Goal: Check status: Check status

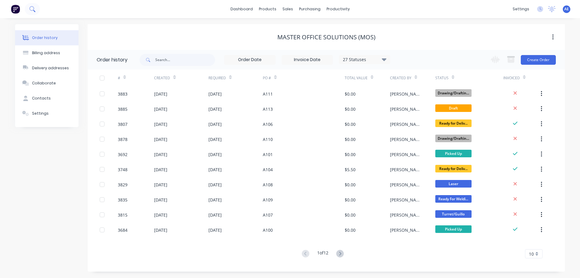
click at [34, 11] on icon at bounding box center [34, 11] width 2 height 2
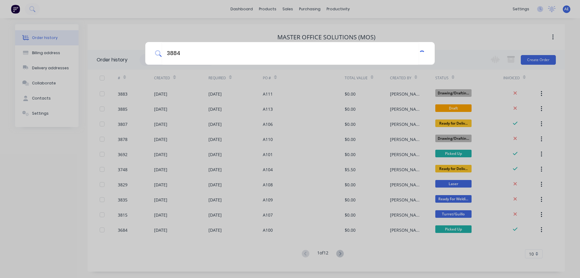
type input "3884"
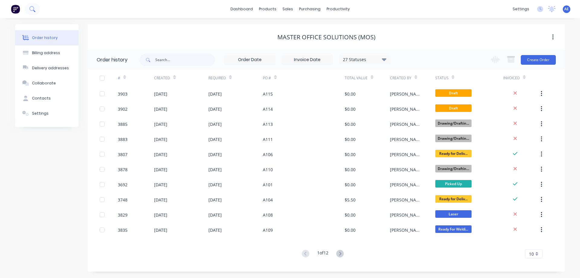
click at [37, 8] on button at bounding box center [32, 9] width 15 height 12
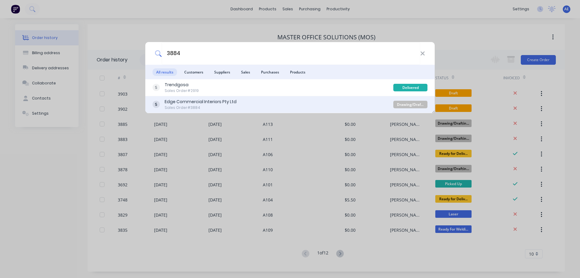
type input "3884"
click at [196, 106] on div "Sales Order #3884" at bounding box center [201, 107] width 72 height 5
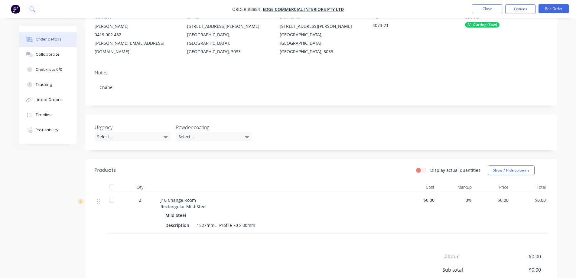
scroll to position [56, 0]
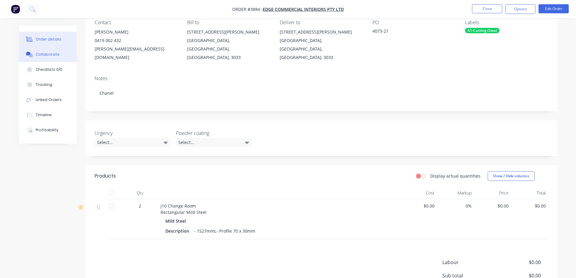
click at [44, 56] on div "Collaborate" at bounding box center [48, 54] width 24 height 5
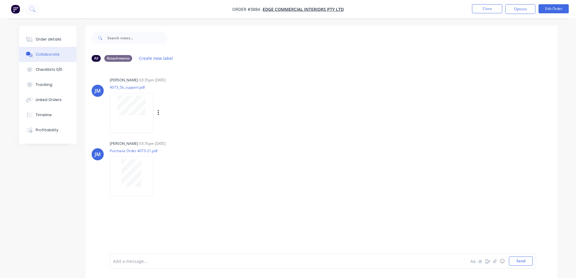
click at [140, 122] on div at bounding box center [132, 113] width 44 height 40
click at [121, 116] on div at bounding box center [132, 113] width 44 height 40
click at [30, 8] on icon at bounding box center [31, 8] width 5 height 5
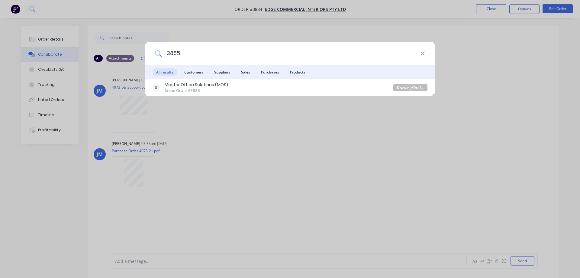
type input "3885"
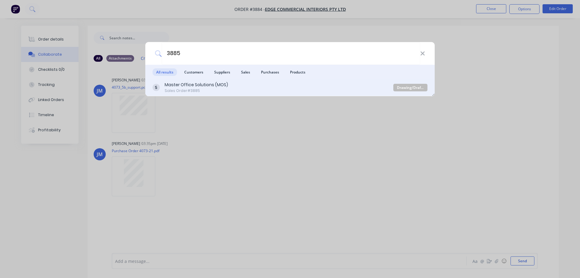
click at [169, 89] on div "Sales Order #3885" at bounding box center [196, 90] width 63 height 5
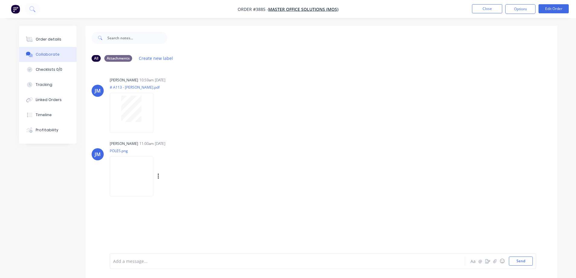
click at [137, 167] on img at bounding box center [132, 176] width 44 height 40
click at [133, 173] on img at bounding box center [132, 176] width 44 height 40
click at [36, 10] on button at bounding box center [32, 9] width 15 height 12
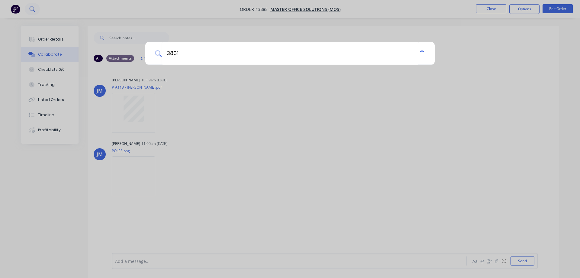
type input "3861"
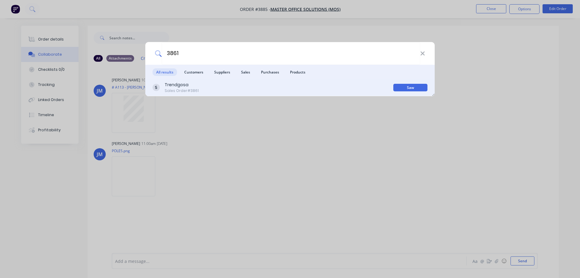
click at [170, 87] on div "Trendgosa" at bounding box center [182, 85] width 34 height 6
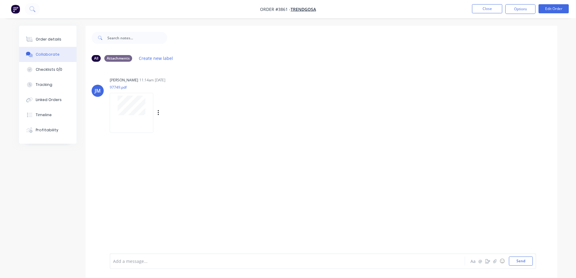
click at [324, 79] on div "JM Joe Muscari 11:14am 28/08/25 97749.pdf Labels Download" at bounding box center [321, 103] width 471 height 54
